Goal: Navigation & Orientation: Go to known website

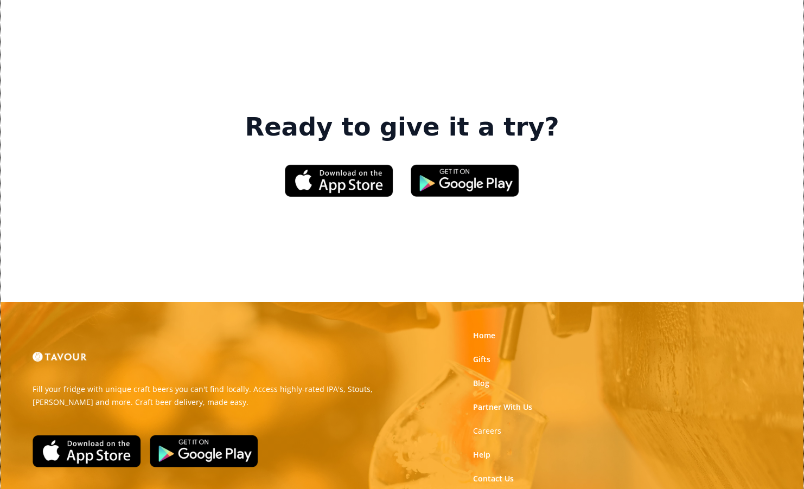
scroll to position [1640, 0]
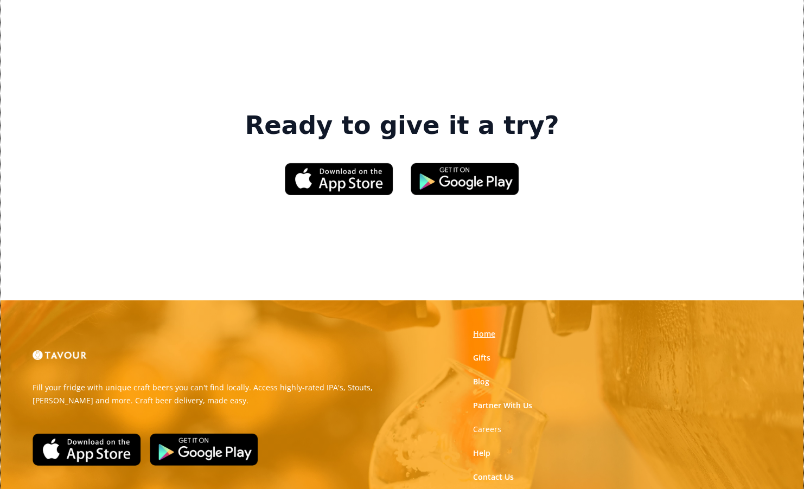
click at [486, 329] on link "Home" at bounding box center [484, 334] width 22 height 11
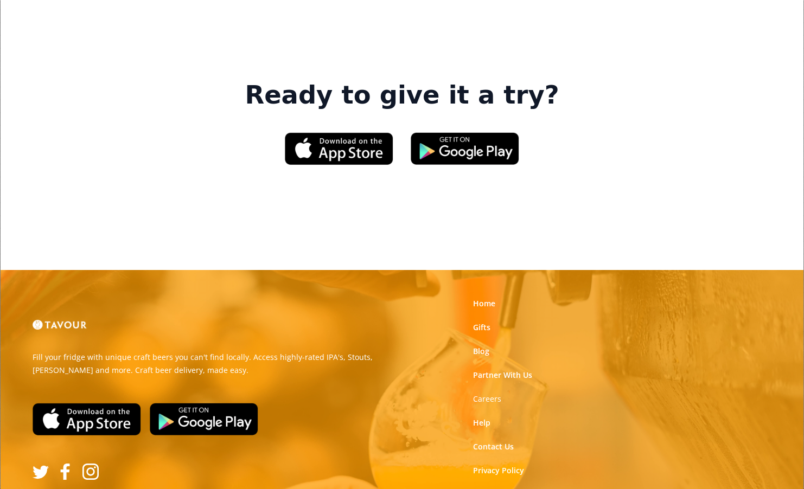
scroll to position [1671, 0]
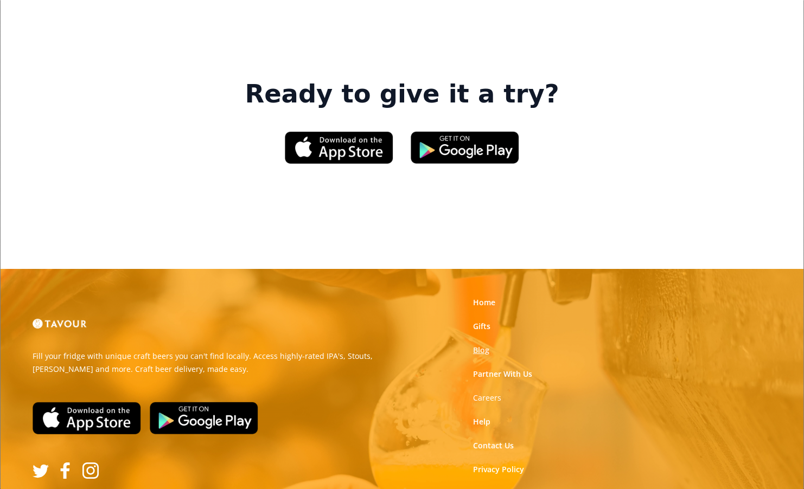
click at [482, 345] on link "Blog" at bounding box center [481, 350] width 16 height 11
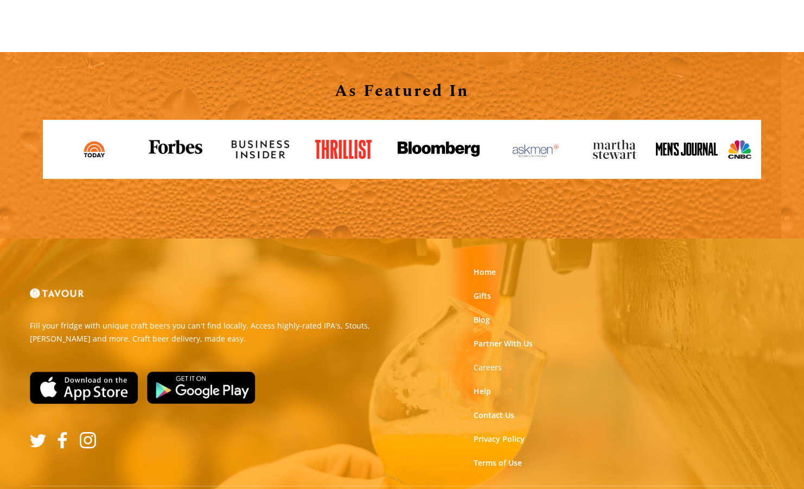
scroll to position [11905, 0]
